Goal: Transaction & Acquisition: Download file/media

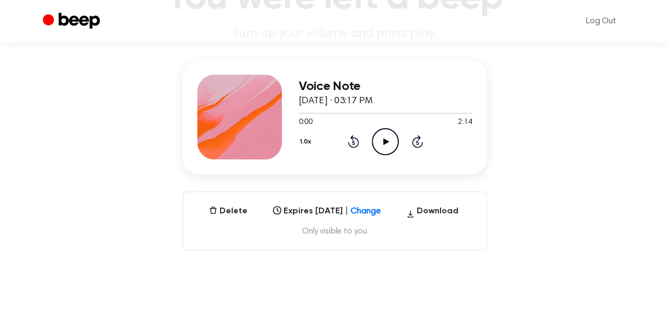
scroll to position [211, 0]
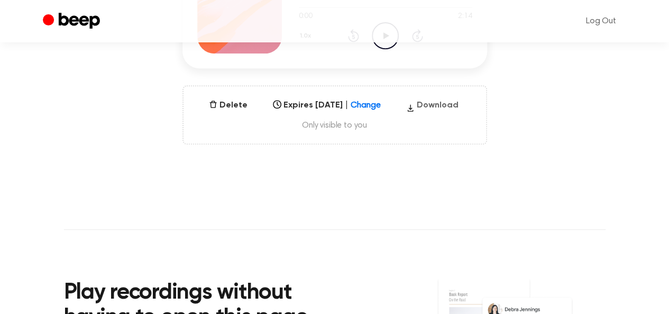
click at [462, 102] on button "Download" at bounding box center [432, 107] width 61 height 17
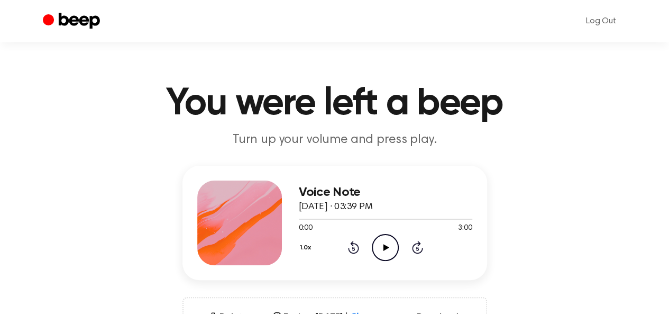
scroll to position [106, 0]
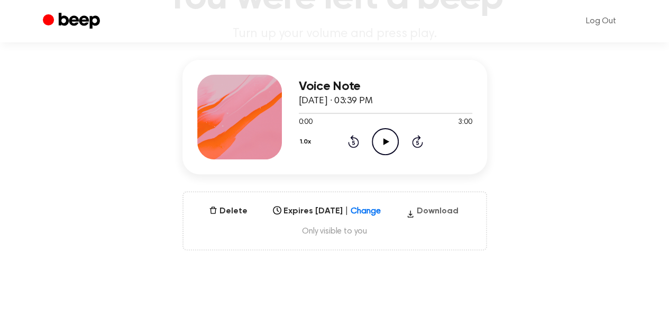
click at [442, 216] on button "Download" at bounding box center [432, 213] width 61 height 17
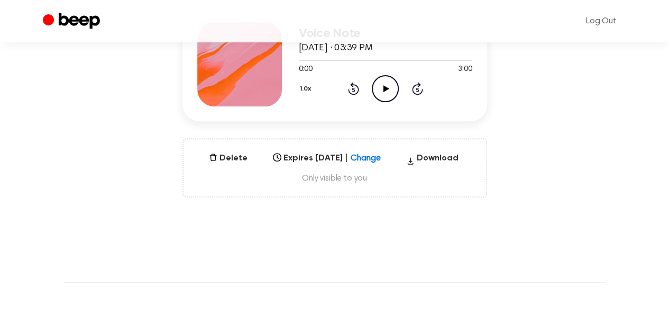
scroll to position [0, 0]
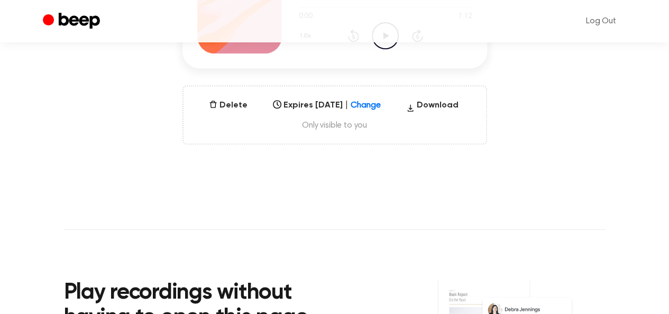
scroll to position [106, 0]
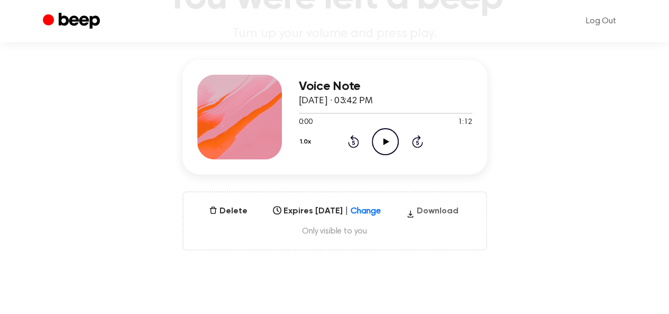
click at [435, 214] on button "Download" at bounding box center [432, 213] width 61 height 17
